Goal: Transaction & Acquisition: Subscribe to service/newsletter

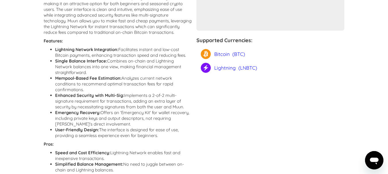
scroll to position [169, 0]
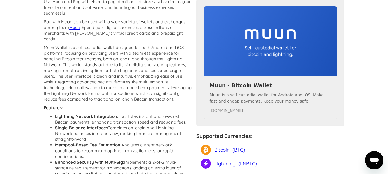
click at [224, 134] on h4 "Supported Currencies:" at bounding box center [270, 136] width 148 height 7
click at [217, 164] on div "Lightning" at bounding box center [225, 164] width 22 height 10
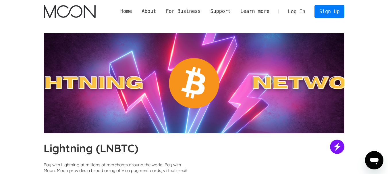
click at [295, 12] on link "Log In" at bounding box center [296, 11] width 27 height 13
click at [323, 13] on link "Sign Up" at bounding box center [329, 11] width 30 height 13
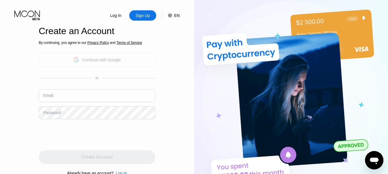
click at [102, 59] on div "Continue with Google" at bounding box center [101, 60] width 38 height 5
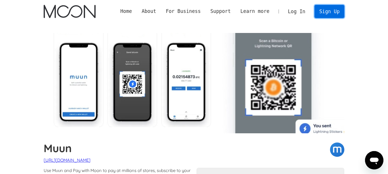
click at [333, 14] on link "Sign Up" at bounding box center [329, 11] width 30 height 13
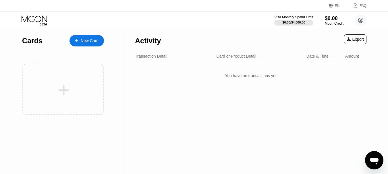
click at [332, 4] on icon at bounding box center [331, 6] width 4 height 4
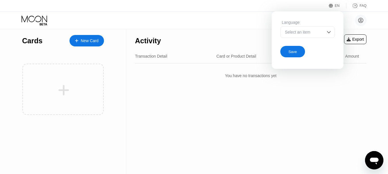
click at [296, 34] on div "Select an item" at bounding box center [303, 32] width 40 height 5
click at [296, 32] on div "Select an item" at bounding box center [303, 32] width 40 height 5
click at [241, 5] on div "EN Language Select an item Save FAQ" at bounding box center [194, 6] width 388 height 12
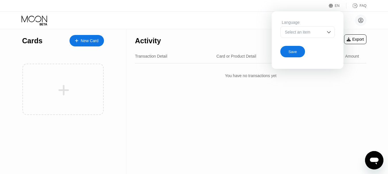
click at [331, 79] on div "You have no transactions yet" at bounding box center [250, 76] width 231 height 16
click at [360, 38] on div "Export" at bounding box center [354, 39] width 17 height 5
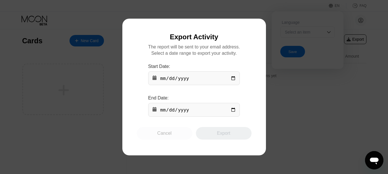
click at [156, 137] on div "Cancel" at bounding box center [165, 133] width 56 height 13
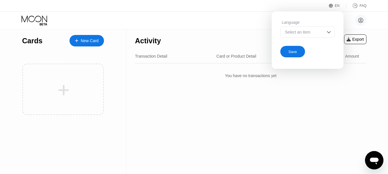
click at [35, 18] on icon at bounding box center [35, 20] width 27 height 10
click at [183, 92] on div "Activity Export Transaction Detail Card or Product Detail Date & Time Amount Yo…" at bounding box center [250, 101] width 249 height 145
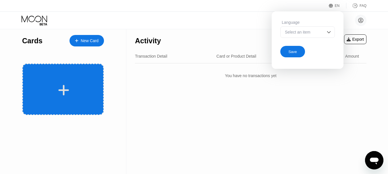
click at [57, 84] on div at bounding box center [62, 89] width 81 height 51
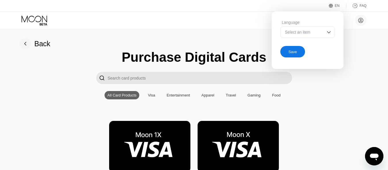
click at [177, 97] on div "Entertainment" at bounding box center [177, 95] width 23 height 4
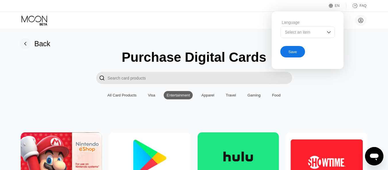
click at [119, 97] on div "All Card Products" at bounding box center [121, 95] width 29 height 4
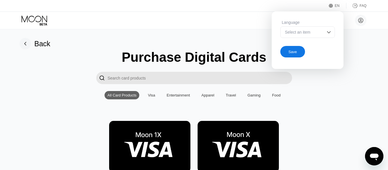
click at [25, 45] on icon at bounding box center [25, 43] width 2 height 3
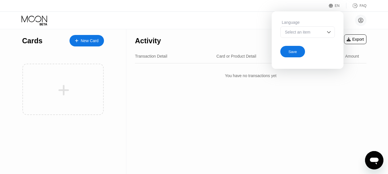
click at [178, 14] on div "[PERSON_NAME] [EMAIL_ADDRESS][DOMAIN_NAME]  Home Settings Support Careers Abou…" at bounding box center [194, 20] width 388 height 17
